Goal: Check status: Check status

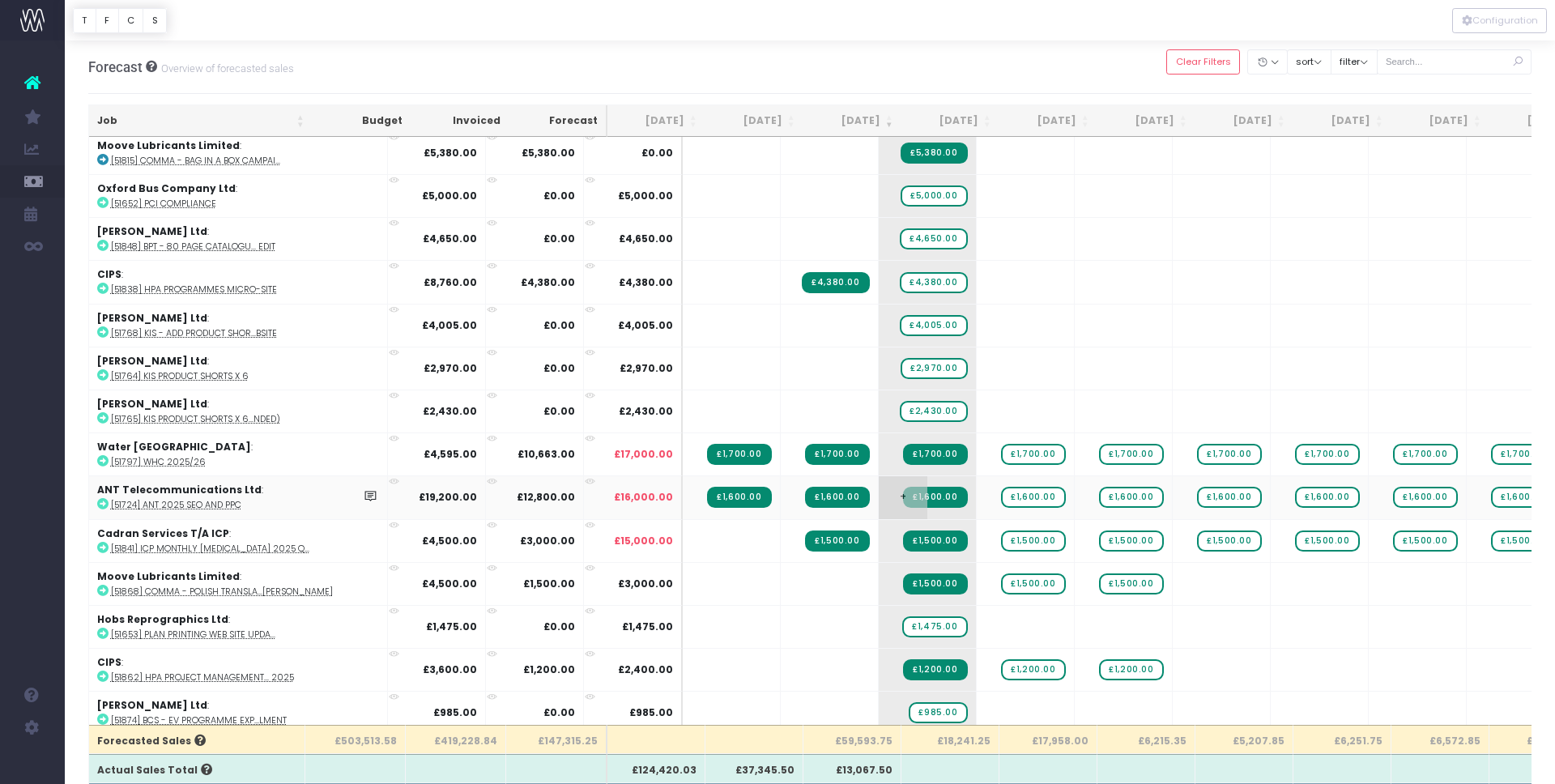
scroll to position [197, 0]
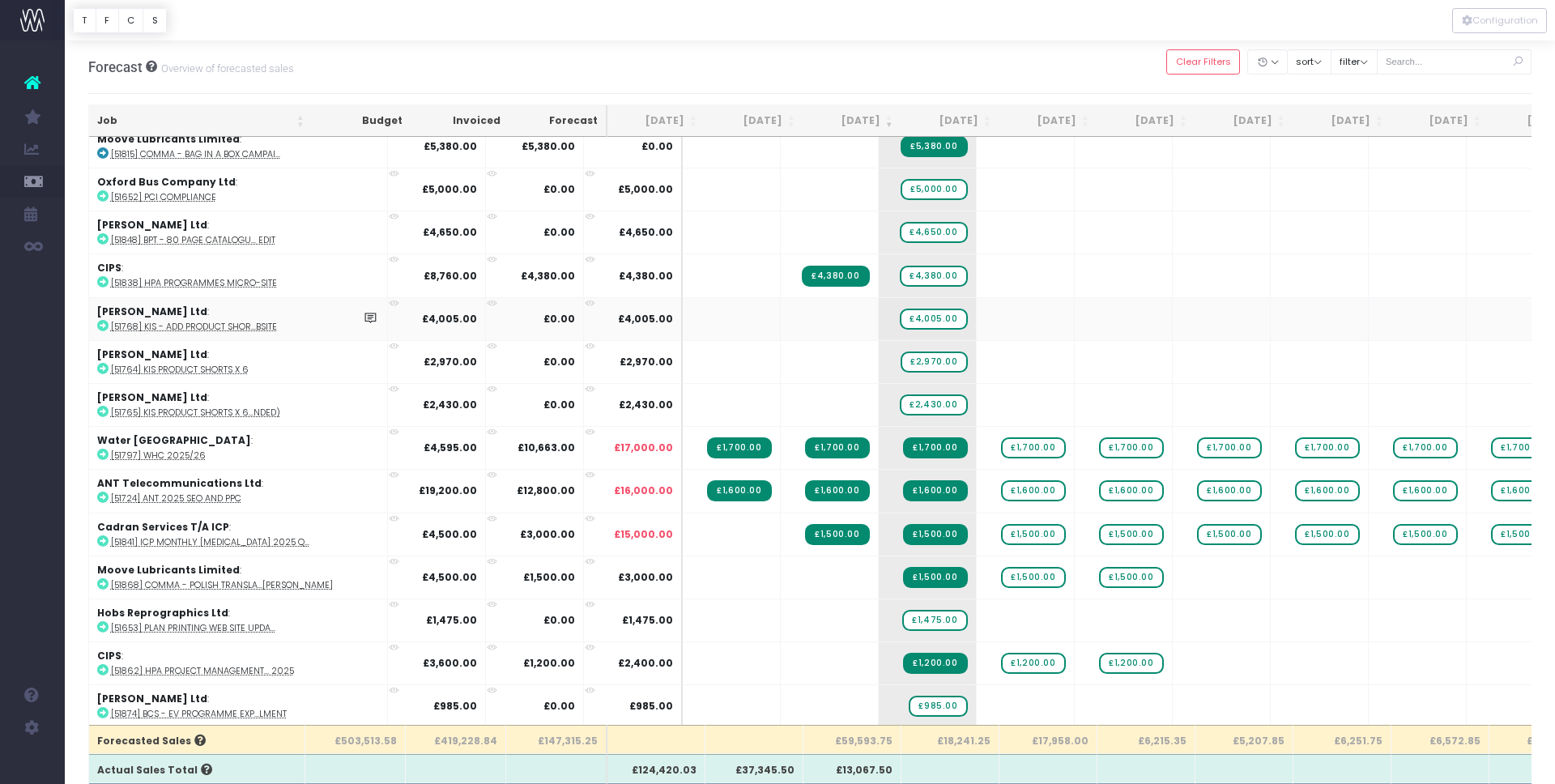
click at [228, 322] on abbr "[51768] KiS - Add product shor...bsite" at bounding box center [194, 326] width 166 height 12
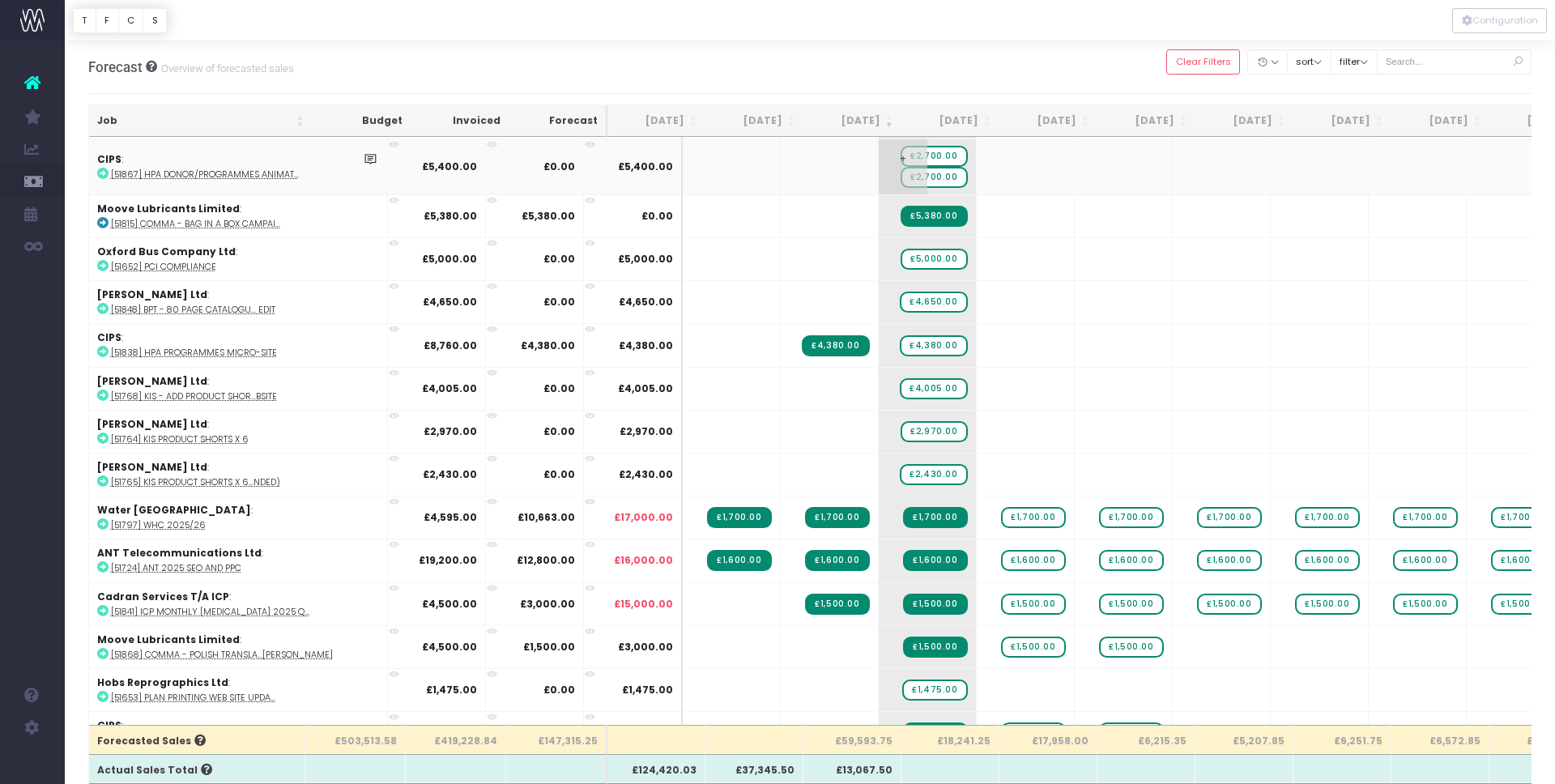
scroll to position [0, 0]
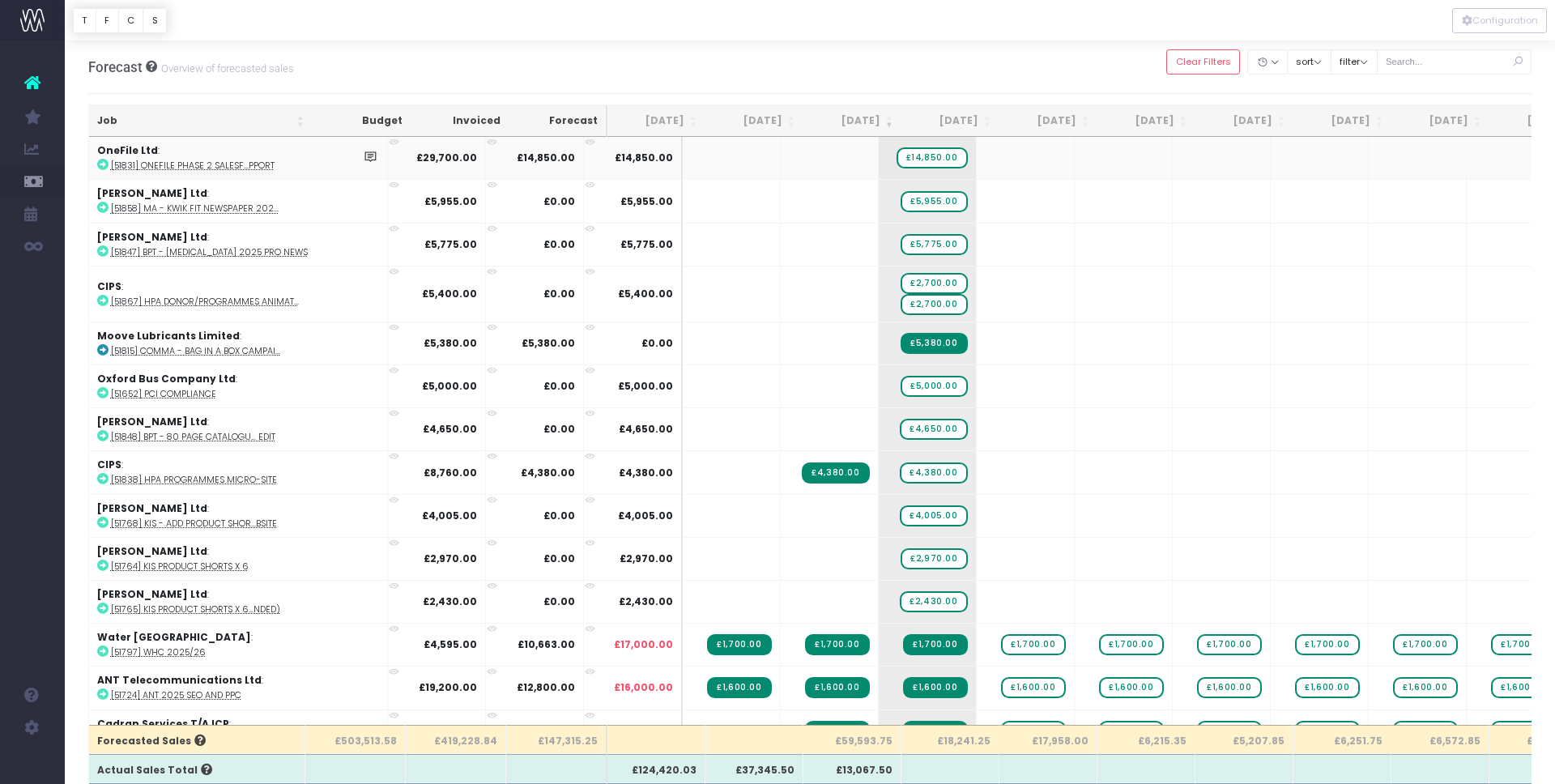
click at [128, 152] on strong "OneFile Ltd" at bounding box center [127, 150] width 60 height 14
click at [141, 151] on strong "OneFile Ltd" at bounding box center [127, 150] width 60 height 14
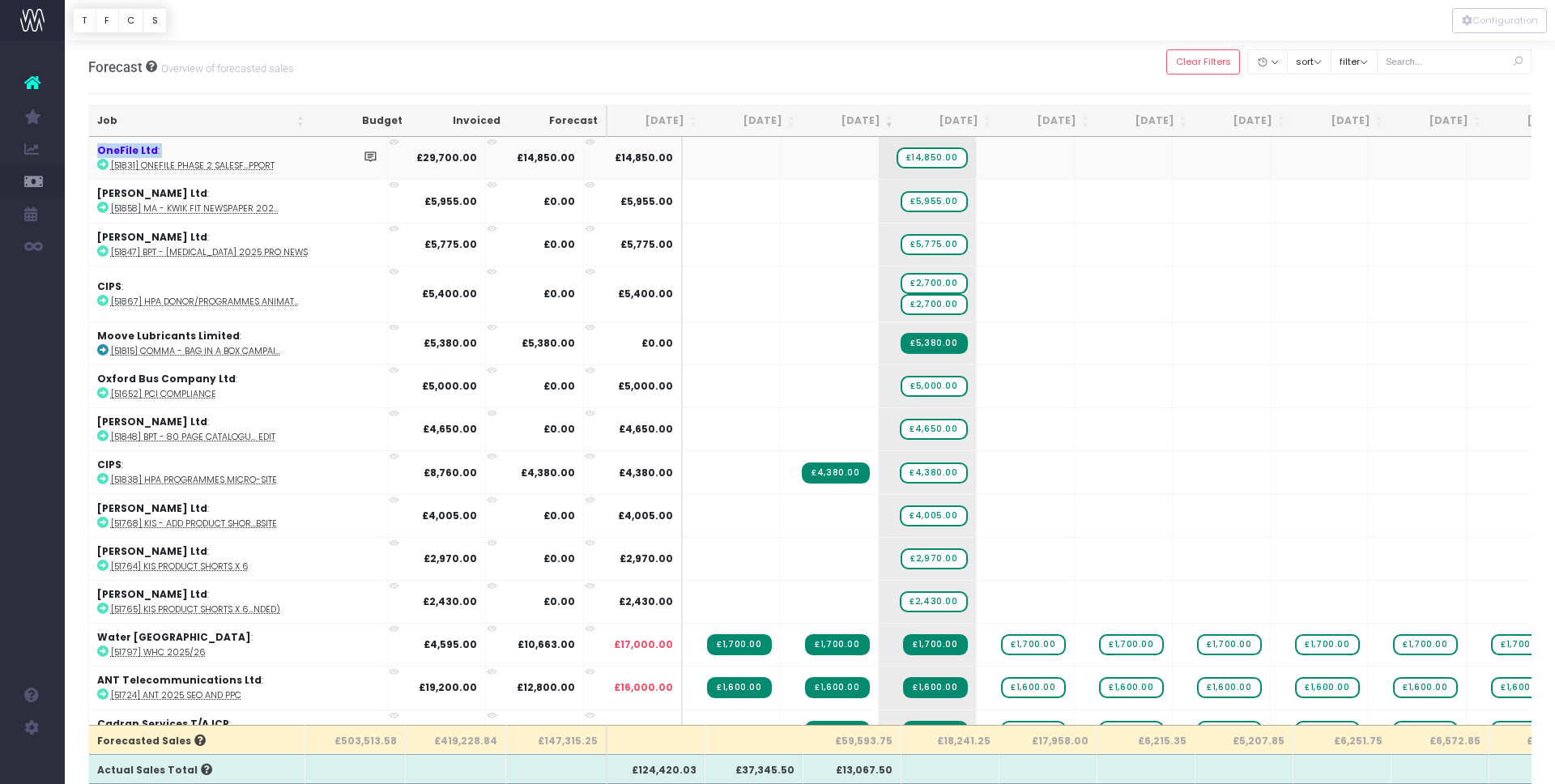
click at [141, 151] on strong "OneFile Ltd" at bounding box center [127, 150] width 60 height 14
click at [123, 153] on strong "OneFile Ltd" at bounding box center [127, 150] width 60 height 14
click at [145, 148] on strong "OneFile Ltd" at bounding box center [127, 150] width 60 height 14
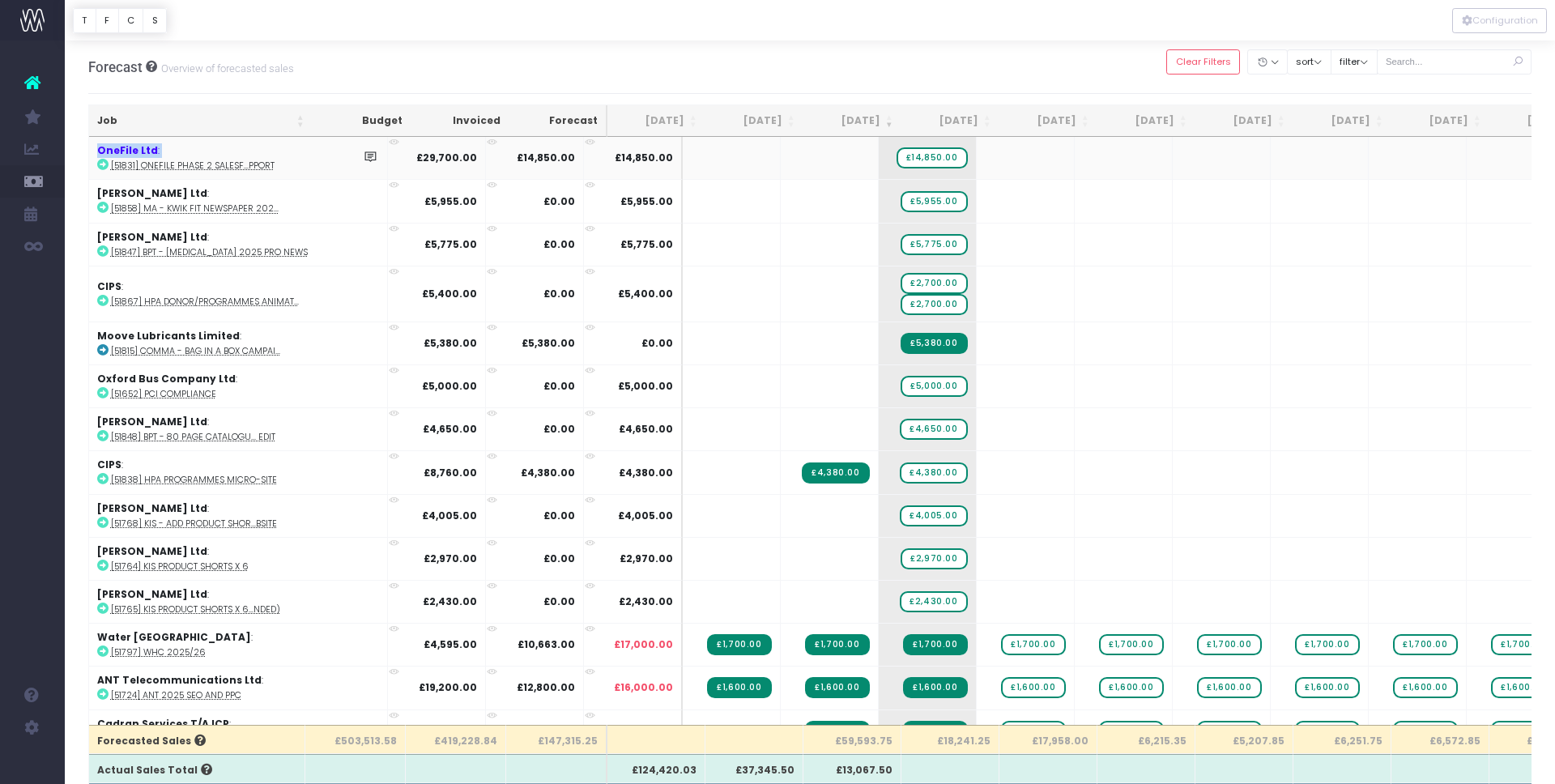
click at [119, 152] on strong "OneFile Ltd" at bounding box center [127, 150] width 60 height 14
click at [140, 151] on strong "OneFile Ltd" at bounding box center [127, 150] width 60 height 14
click at [123, 153] on strong "OneFile Ltd" at bounding box center [127, 150] width 60 height 14
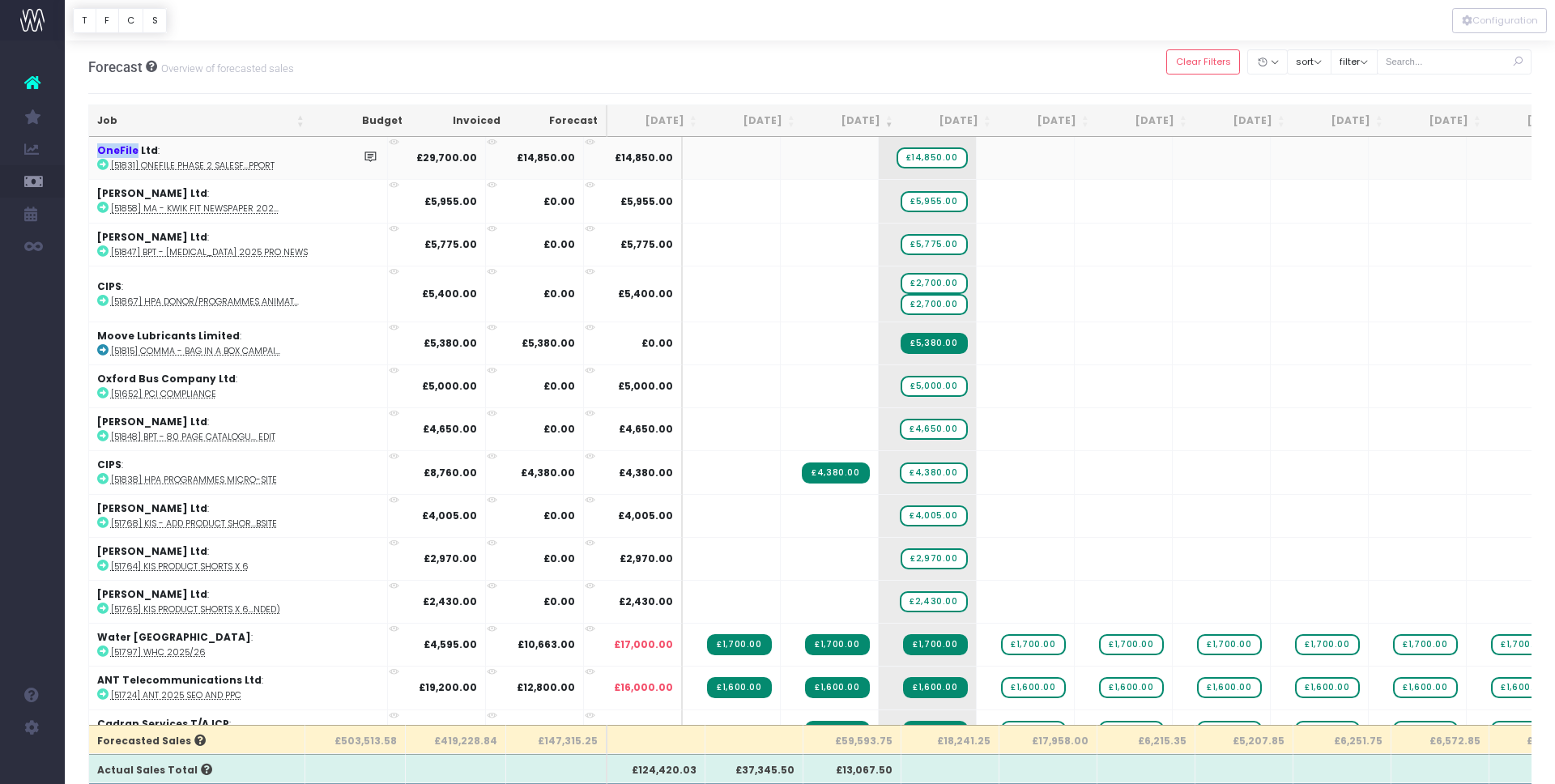
click at [123, 153] on strong "OneFile Ltd" at bounding box center [127, 150] width 60 height 14
click at [137, 148] on strong "OneFile Ltd" at bounding box center [127, 150] width 60 height 14
click at [135, 151] on strong "OneFile Ltd" at bounding box center [127, 150] width 60 height 14
click at [134, 153] on strong "OneFile Ltd" at bounding box center [127, 150] width 60 height 14
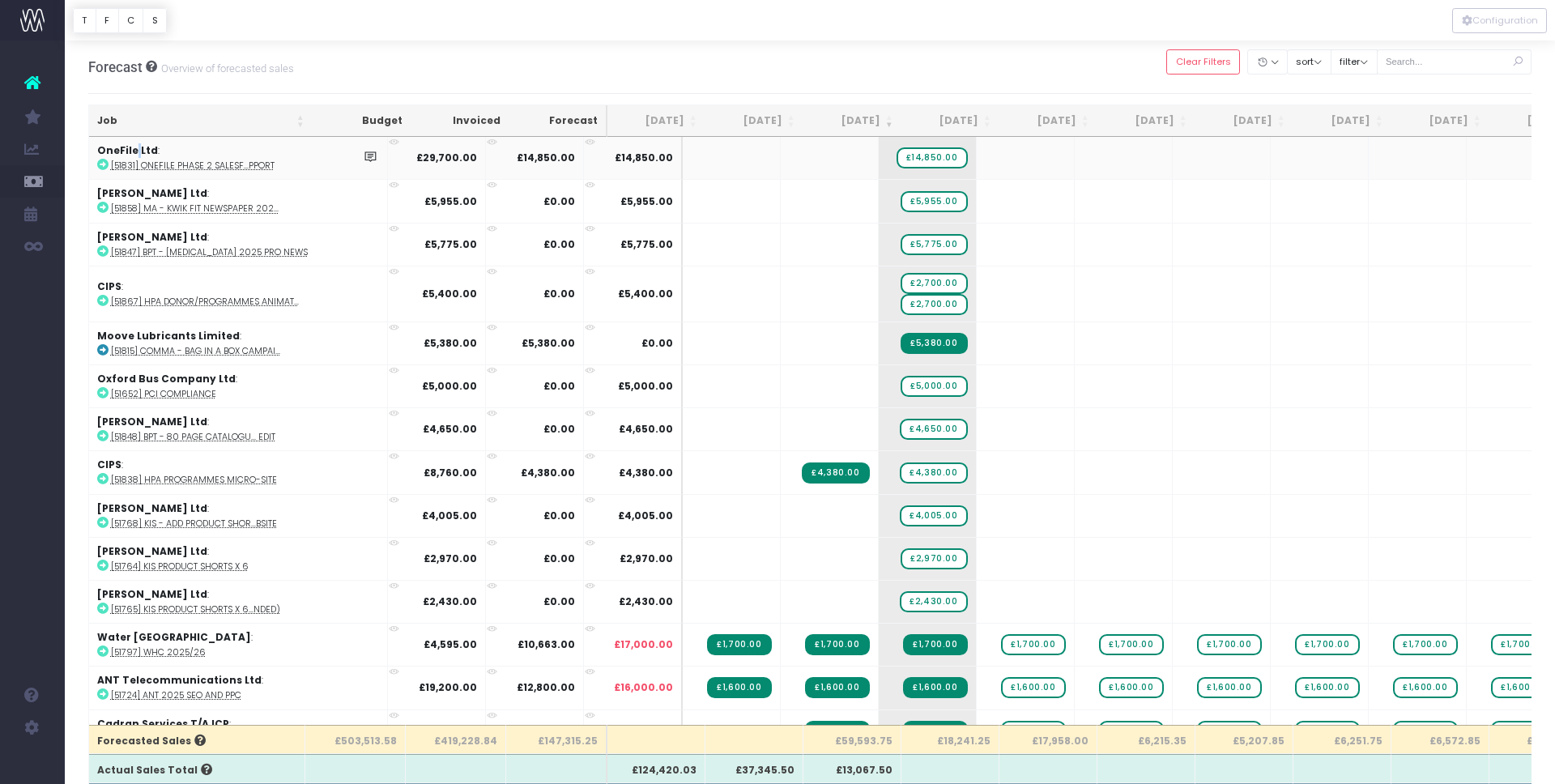
click at [134, 153] on strong "OneFile Ltd" at bounding box center [127, 150] width 60 height 14
click at [148, 150] on strong "OneFile Ltd" at bounding box center [127, 150] width 60 height 14
click at [167, 153] on td "OneFile Ltd : [51831] OneFile Phase 2 Salesf...pport" at bounding box center [238, 158] width 299 height 42
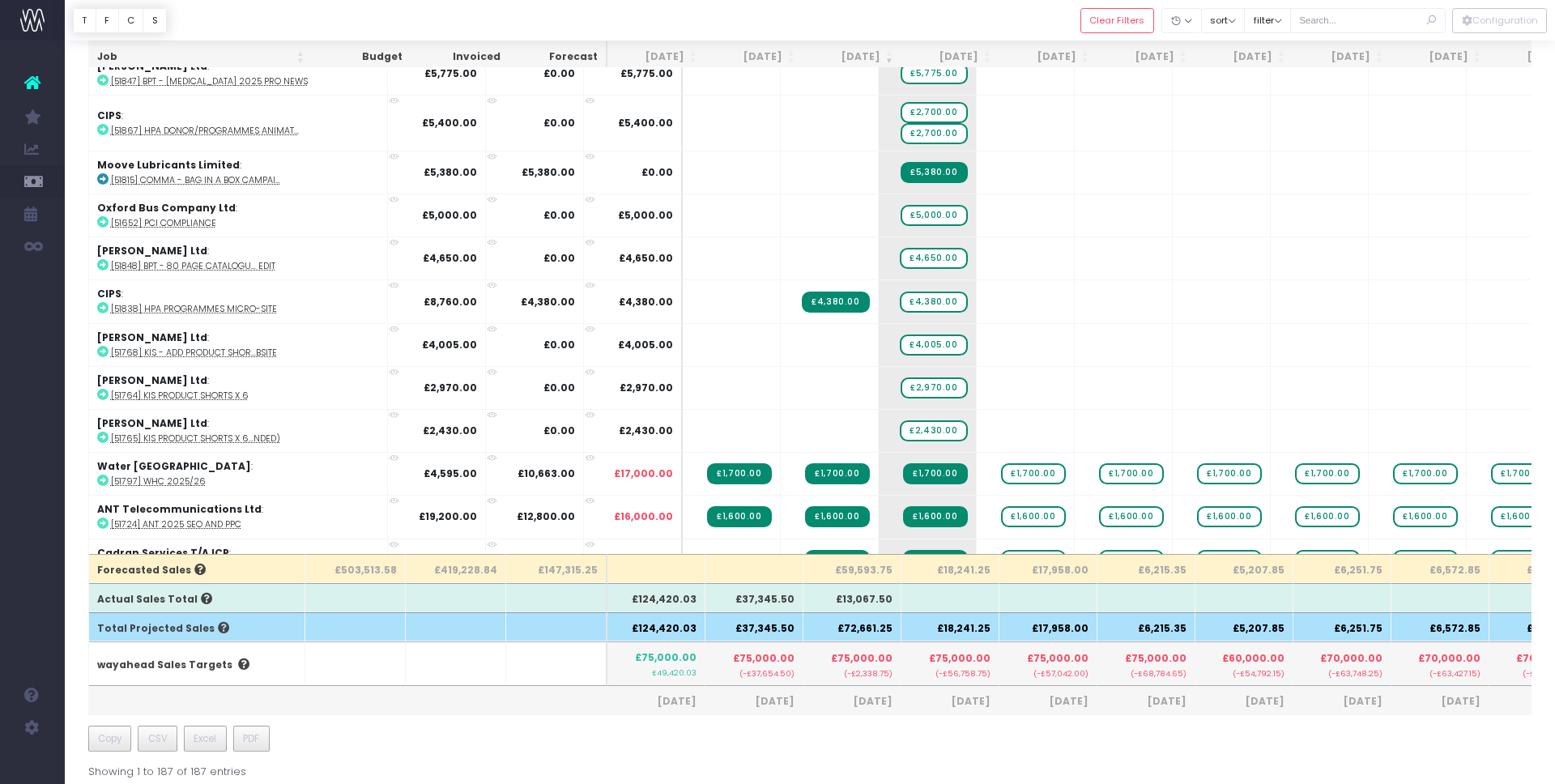
scroll to position [169, 0]
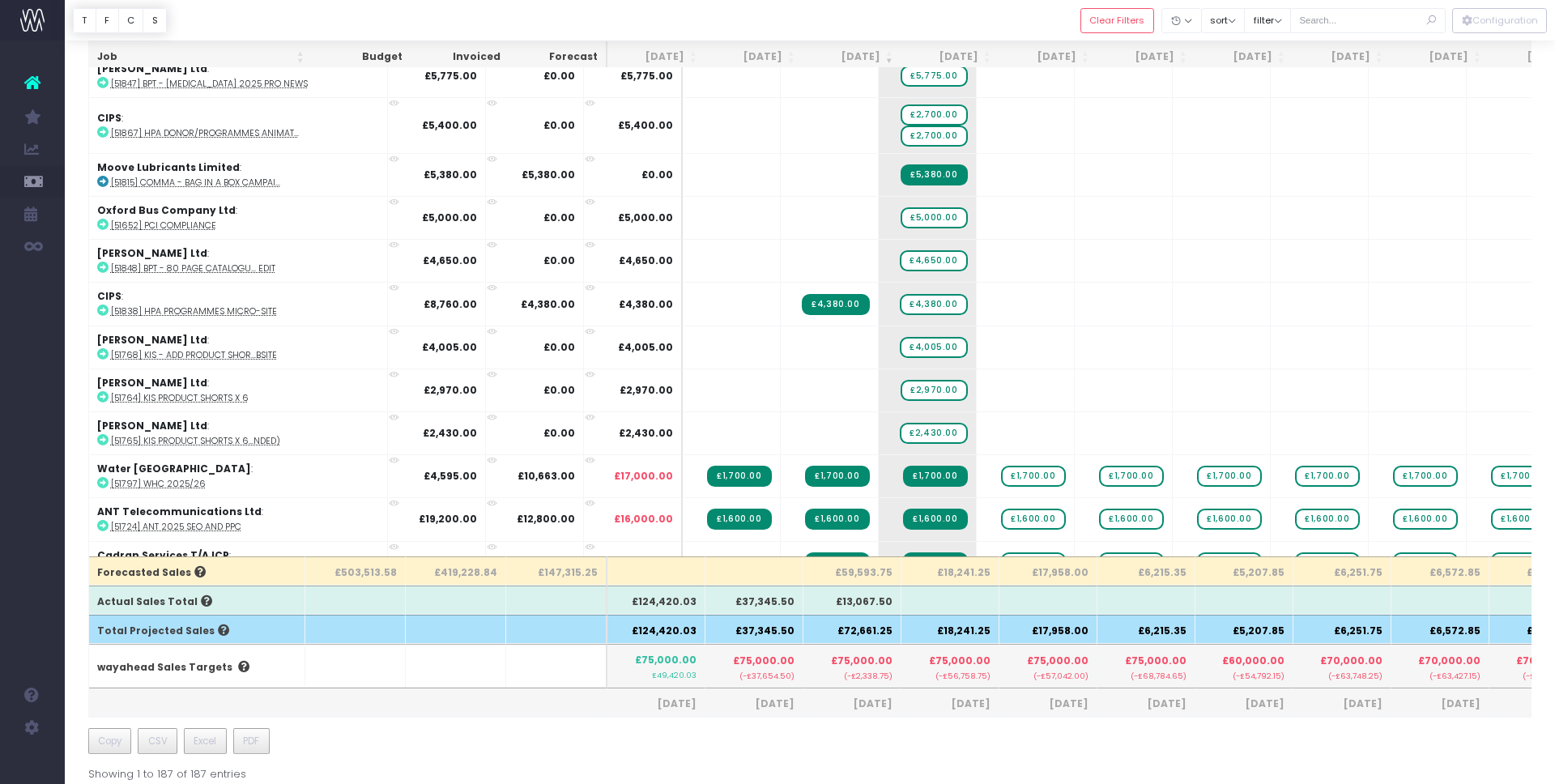
click at [870, 670] on small "(-£2,338.75)" at bounding box center [852, 675] width 81 height 14
click at [844, 655] on span "£75,000.00" at bounding box center [861, 660] width 61 height 14
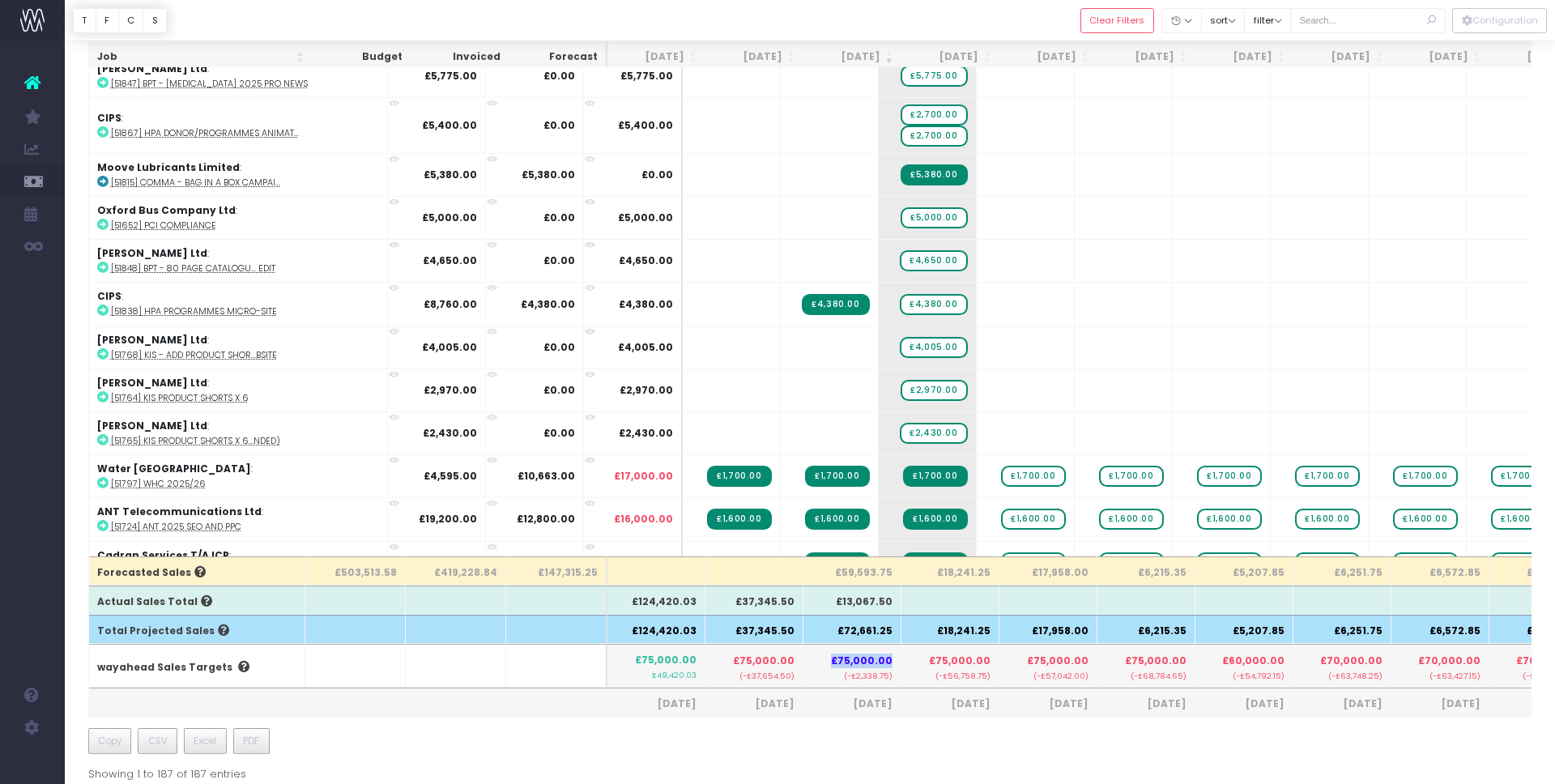
click at [844, 655] on span "£75,000.00" at bounding box center [861, 660] width 61 height 14
click at [866, 656] on span "£75,000.00" at bounding box center [861, 660] width 61 height 14
click at [867, 660] on span "£75,000.00" at bounding box center [861, 660] width 61 height 14
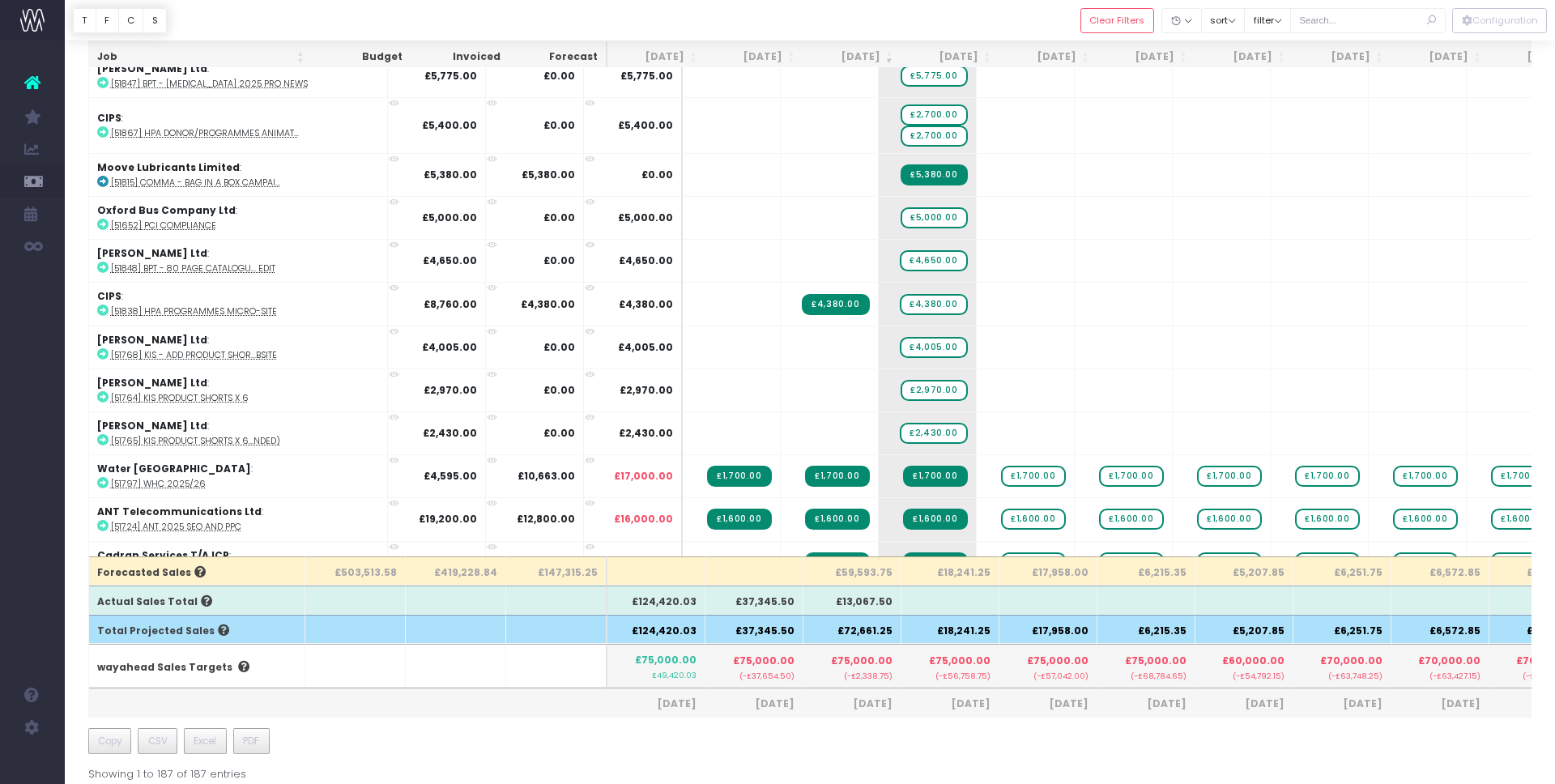
click at [851, 627] on th "£72,661.25" at bounding box center [852, 628] width 98 height 29
click at [878, 628] on th "£72,661.25" at bounding box center [852, 628] width 98 height 29
drag, startPoint x: 838, startPoint y: 574, endPoint x: 1189, endPoint y: 746, distance: 390.9
click at [1206, 741] on div "Job Budget Invoiced Forecast [DATE] [DATE] [DATE] Sep [DATE] Nov [DATE] Jan [DA…" at bounding box center [811, 359] width 1444 height 845
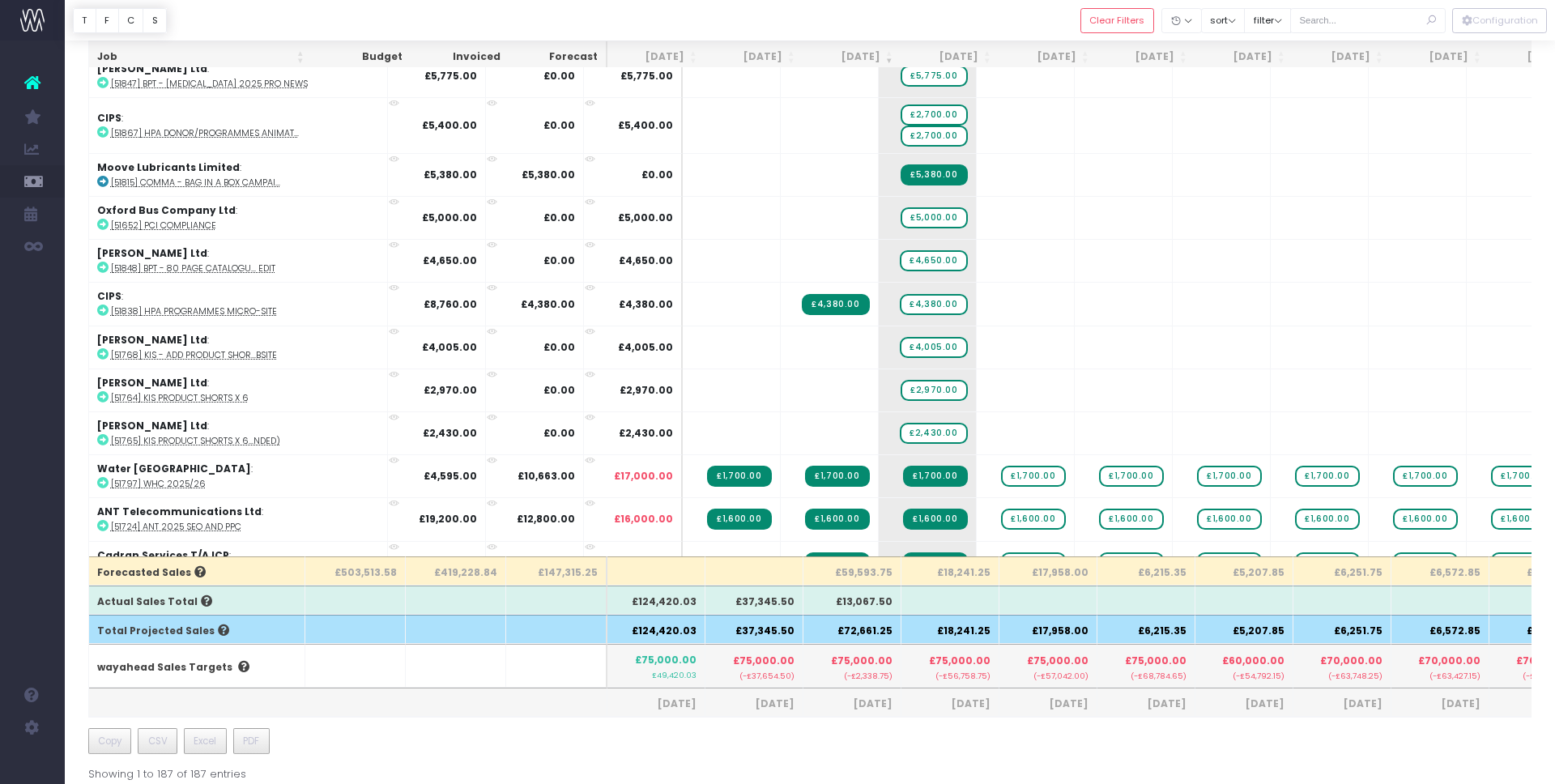
click at [1077, 724] on div "Job Budget Invoiced Forecast [DATE] [DATE] [DATE] Sep [DATE] Nov [DATE] Jan [DA…" at bounding box center [811, 359] width 1444 height 845
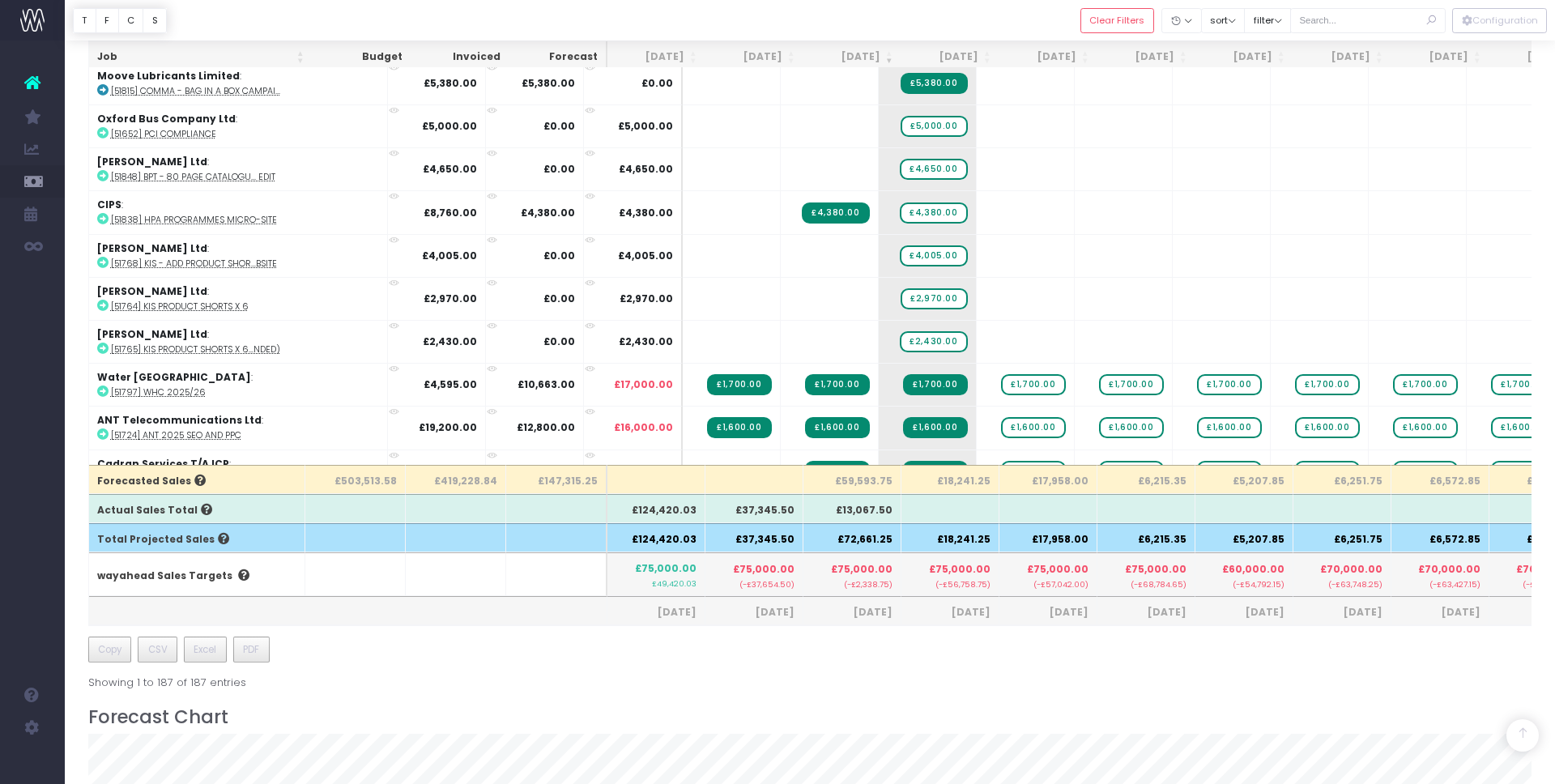
scroll to position [260, 0]
drag, startPoint x: 85, startPoint y: 476, endPoint x: 1112, endPoint y: 685, distance: 1048.1
click at [1112, 685] on div "Forecast Overview of forecasted sales Clear Filters Hide [DATE] [DATE] [DATE] […" at bounding box center [810, 659] width 1490 height 1758
click at [995, 659] on div "Job Budget Invoiced Forecast [DATE] [DATE] [DATE] Sep [DATE] Nov [DATE] Jan [DA…" at bounding box center [811, 266] width 1444 height 845
